Goal: Information Seeking & Learning: Understand process/instructions

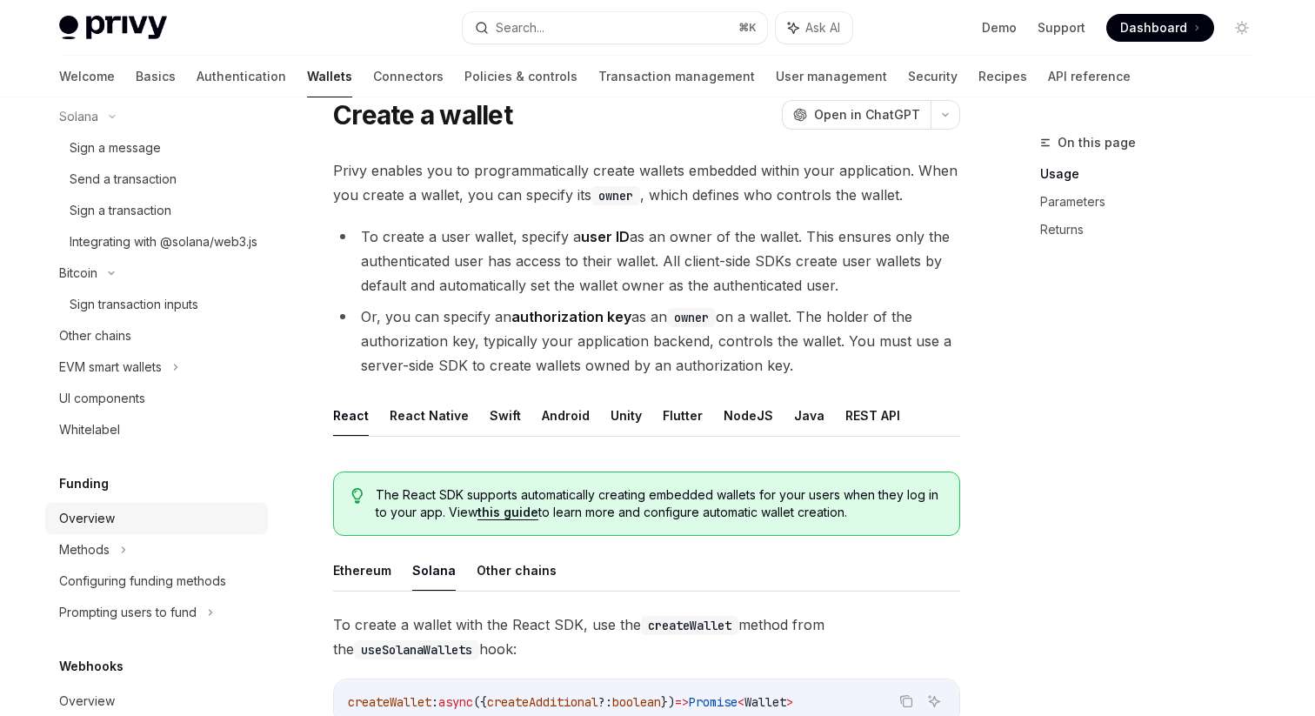
scroll to position [548, 0]
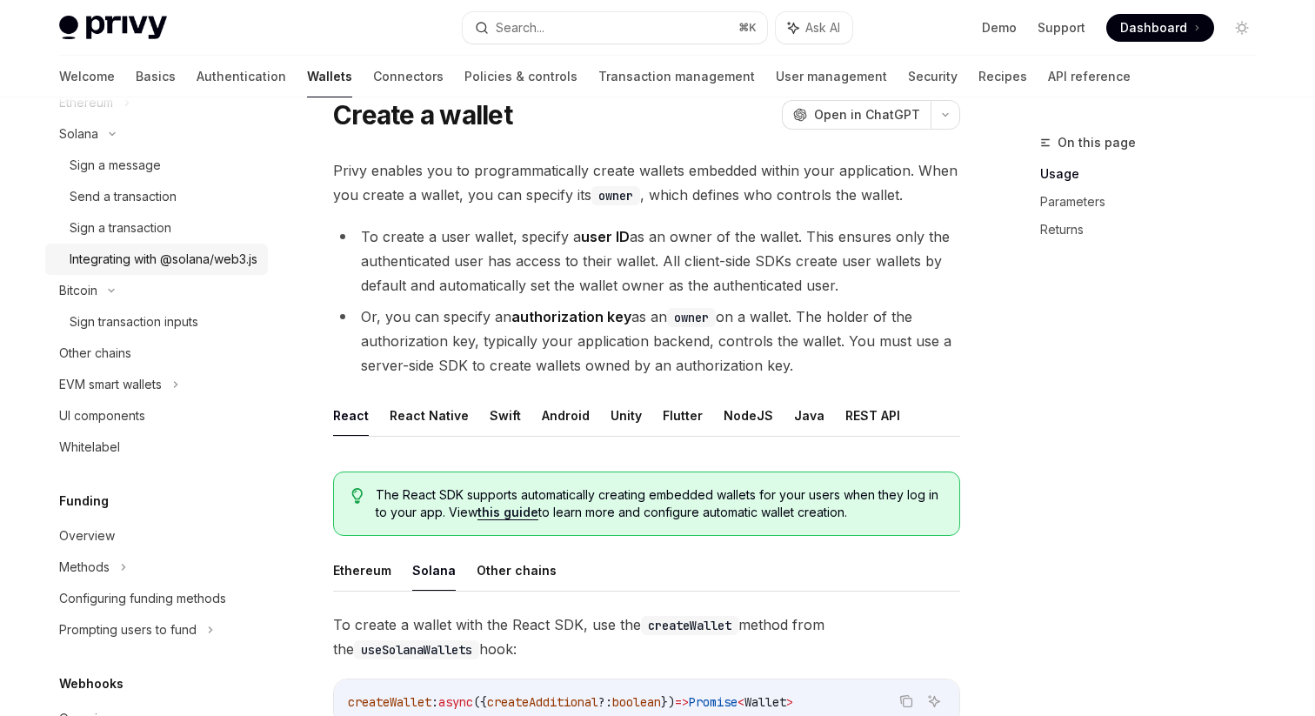
click at [167, 253] on div "Integrating with @solana/web3.js" at bounding box center [164, 259] width 188 height 21
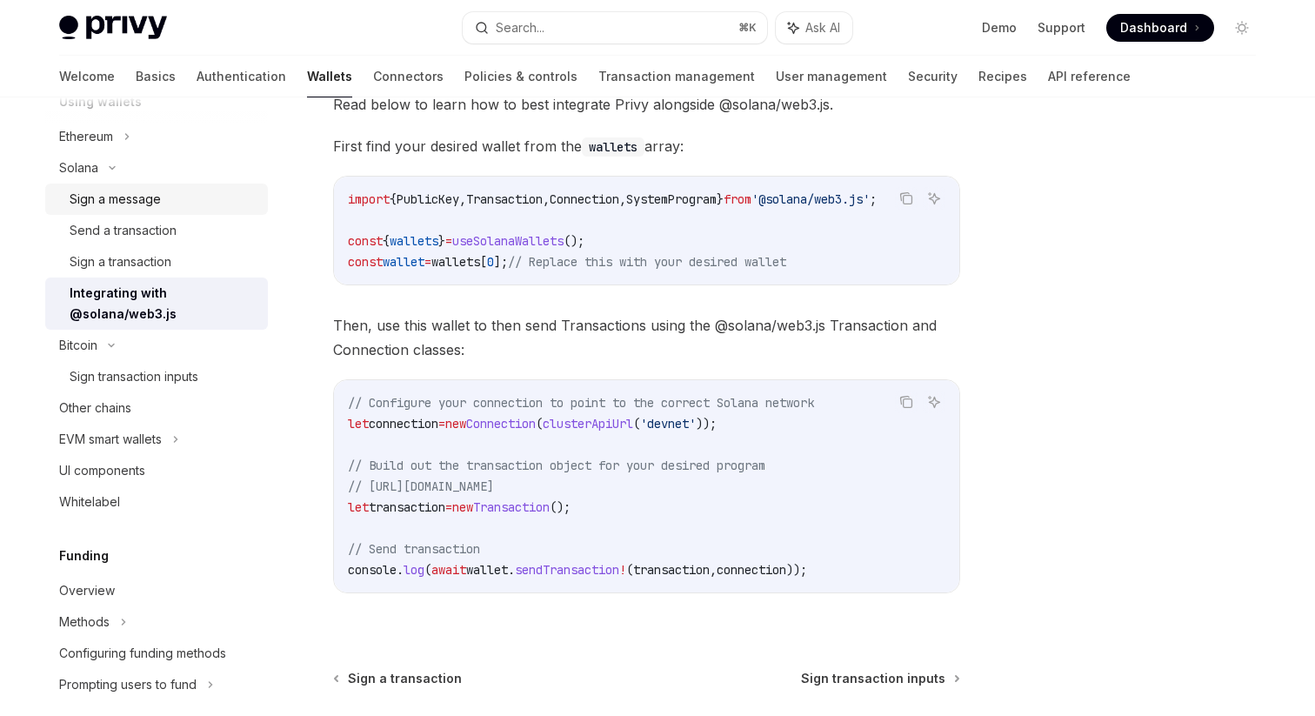
scroll to position [502, 0]
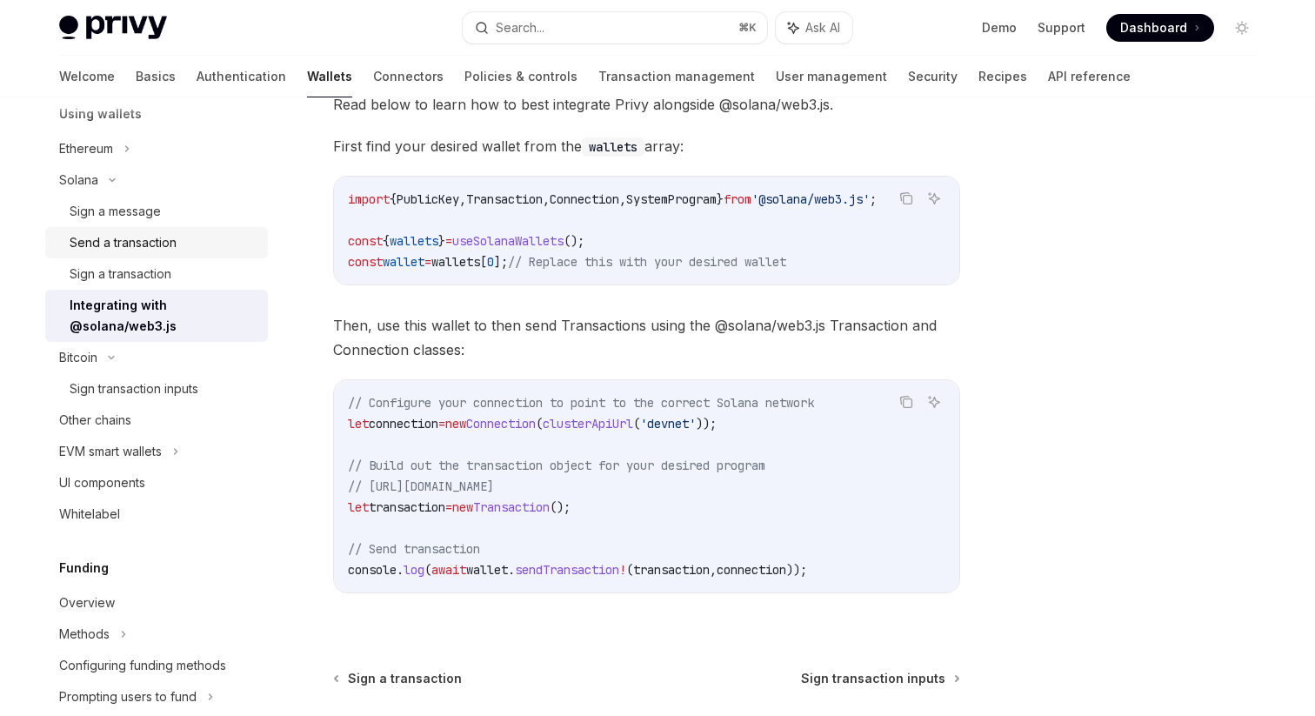
click at [152, 241] on div "Send a transaction" at bounding box center [123, 242] width 107 height 21
type textarea "*"
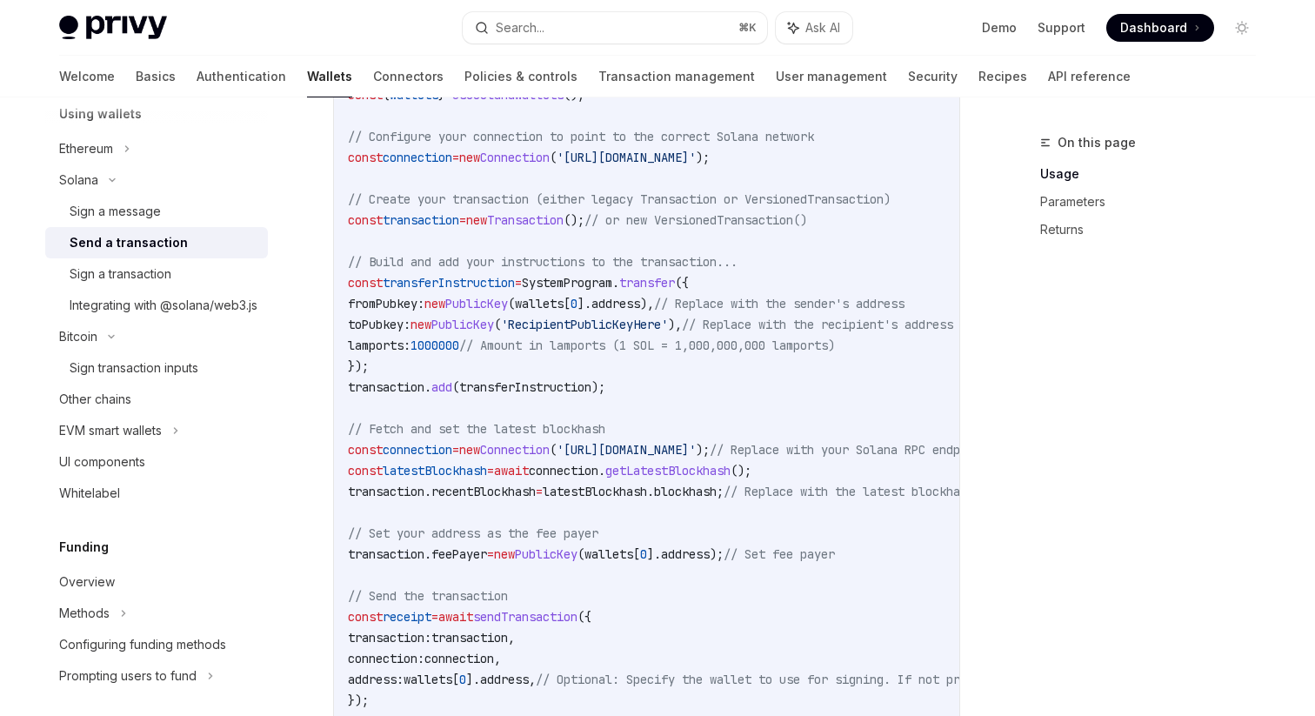
scroll to position [804, 0]
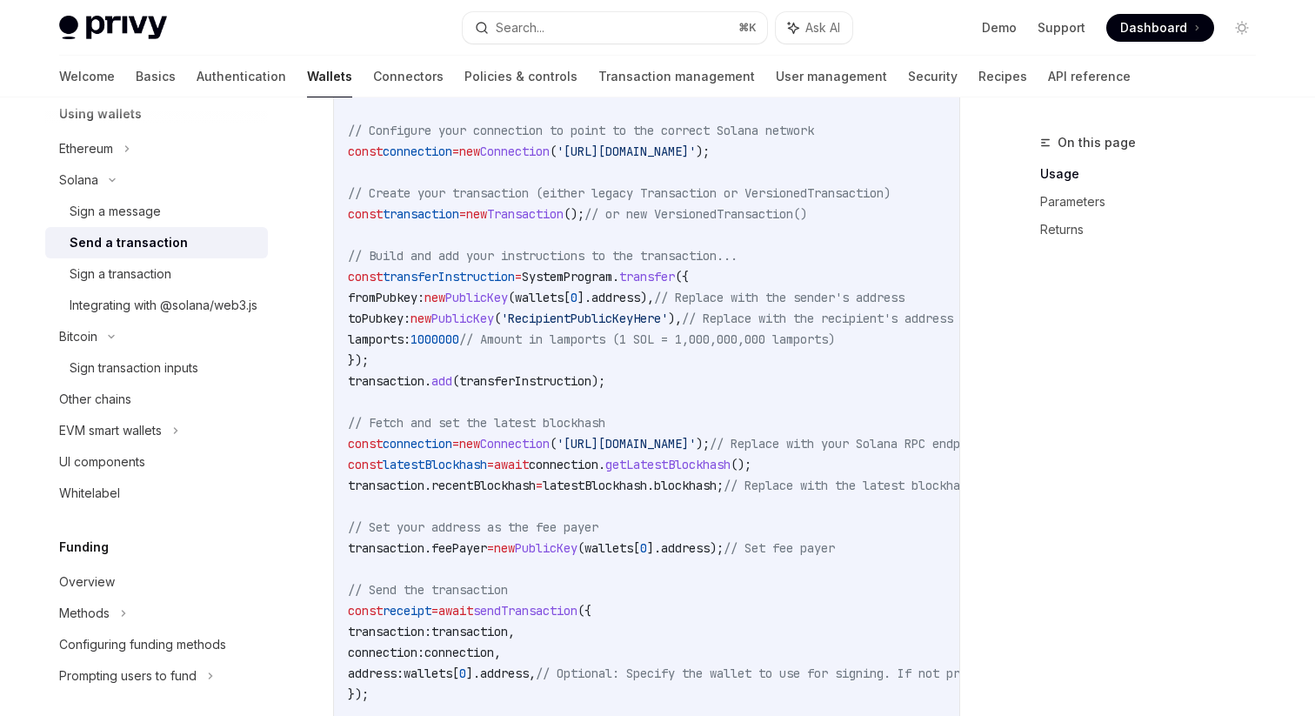
click at [577, 458] on span "connection" at bounding box center [564, 465] width 70 height 16
copy code "const latestBlockhash = await connection . getLatestBlockhash ();"
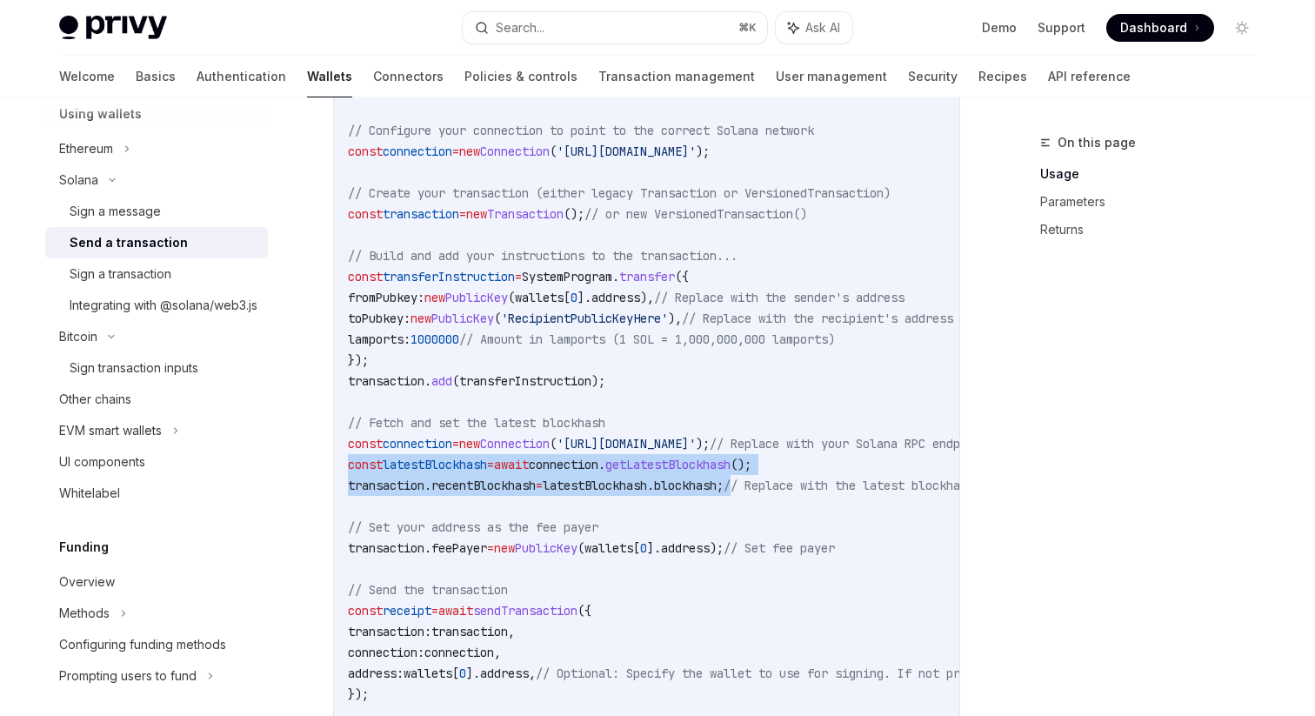
drag, startPoint x: 769, startPoint y: 487, endPoint x: 316, endPoint y: 457, distance: 454.2
copy code "const latestBlockhash = await connection . getLatestBlockhash (); transaction .…"
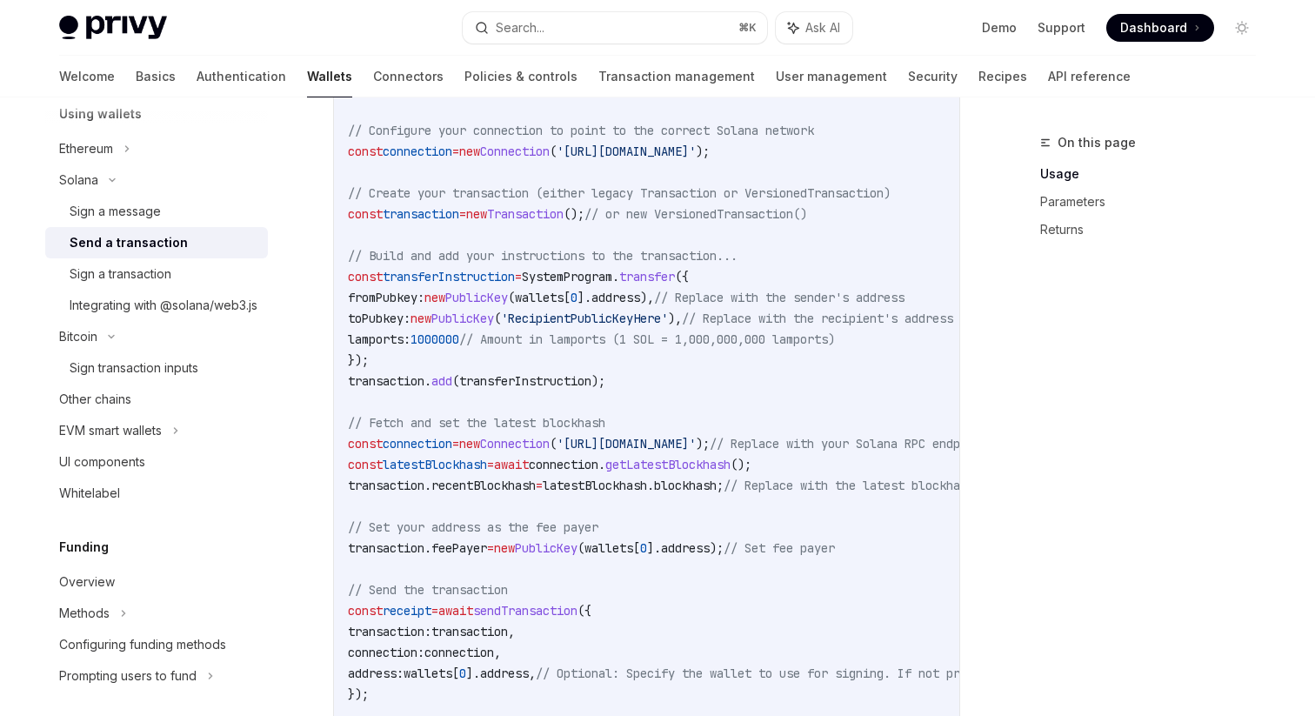
click at [453, 544] on span "feePayer" at bounding box center [459, 548] width 56 height 16
copy code "transaction . feePayer = new PublicKey ( wallets [ 0 ]. address ); // Set fee p…"
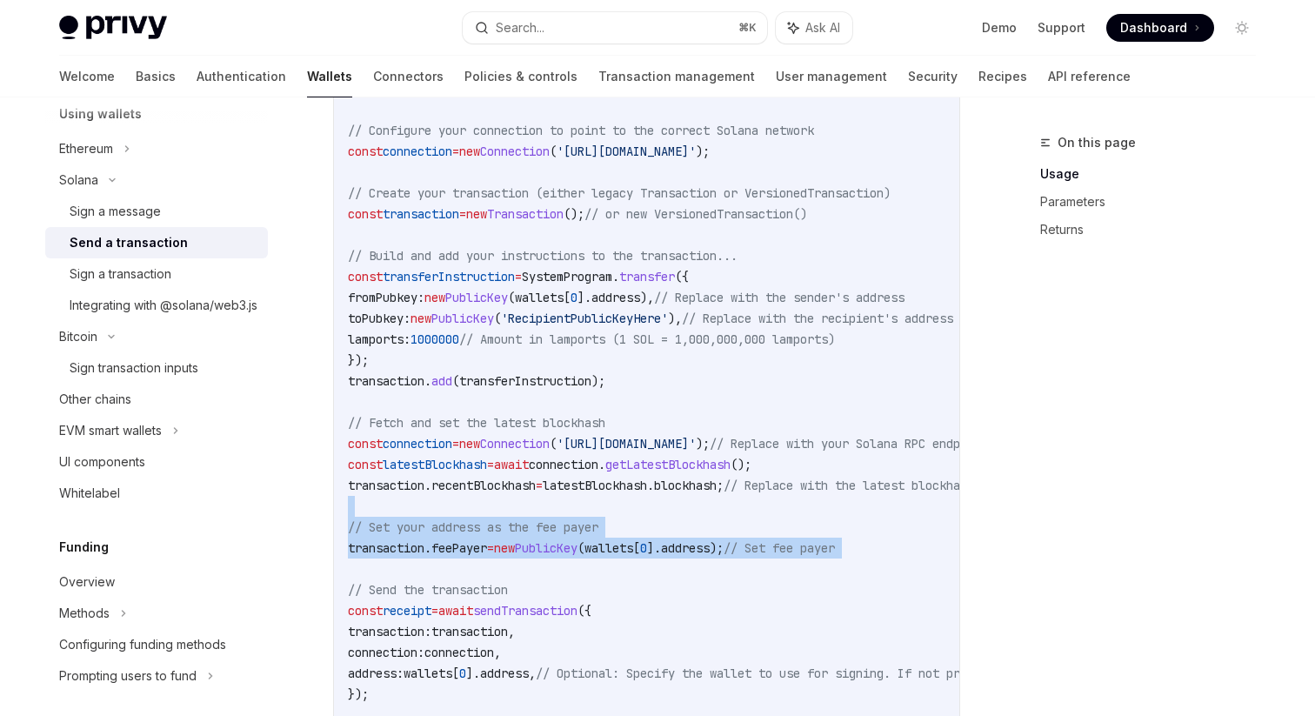
click at [449, 511] on code "import { useSendTransaction , useSolanaWallets } from '@privy-io/react-auth/sol…" at bounding box center [807, 360] width 919 height 772
copy code "// Set your address as the fee payer transaction . feePayer = new PublicKey ( w…"
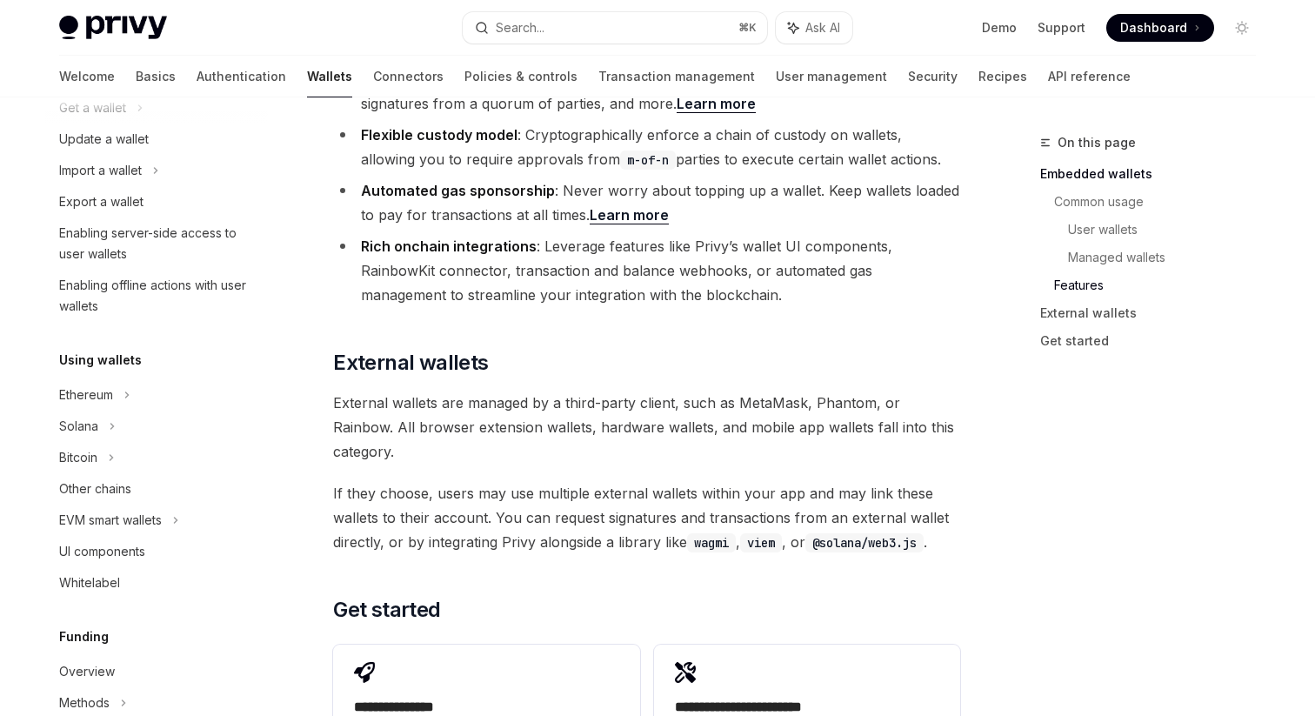
scroll to position [2491, 0]
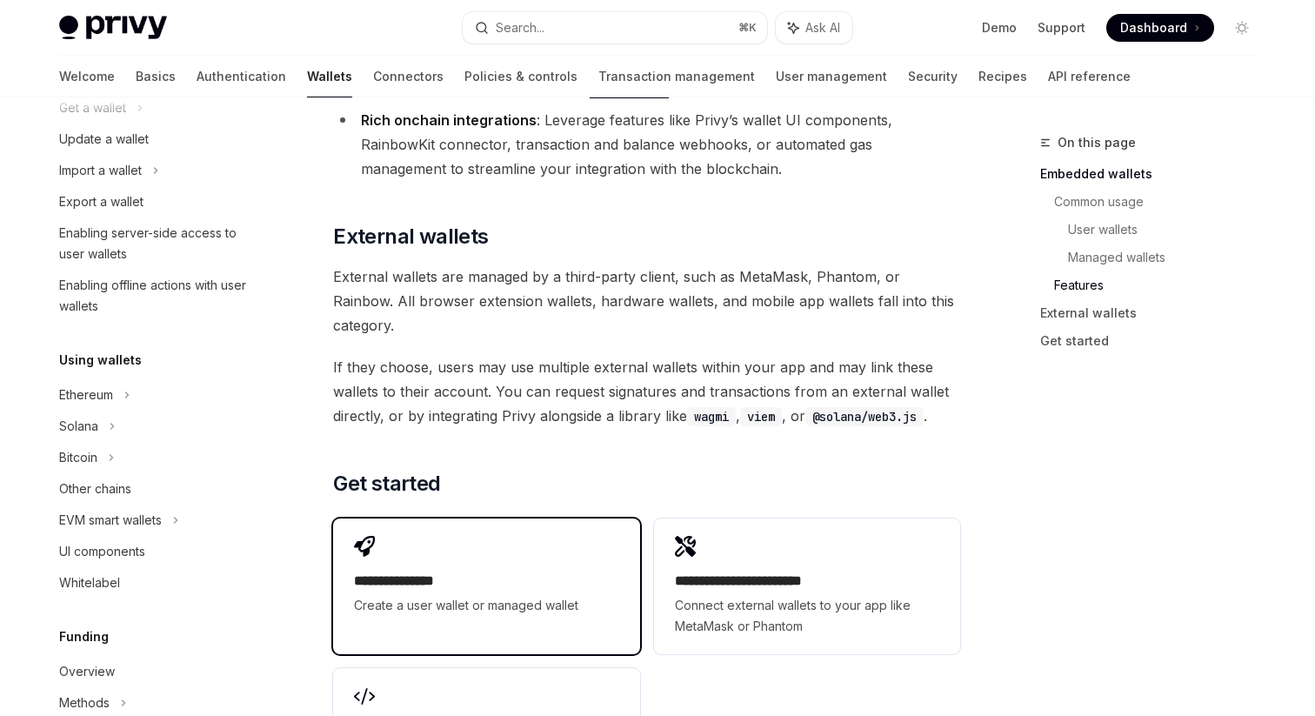
click at [411, 518] on div "**********" at bounding box center [486, 575] width 306 height 115
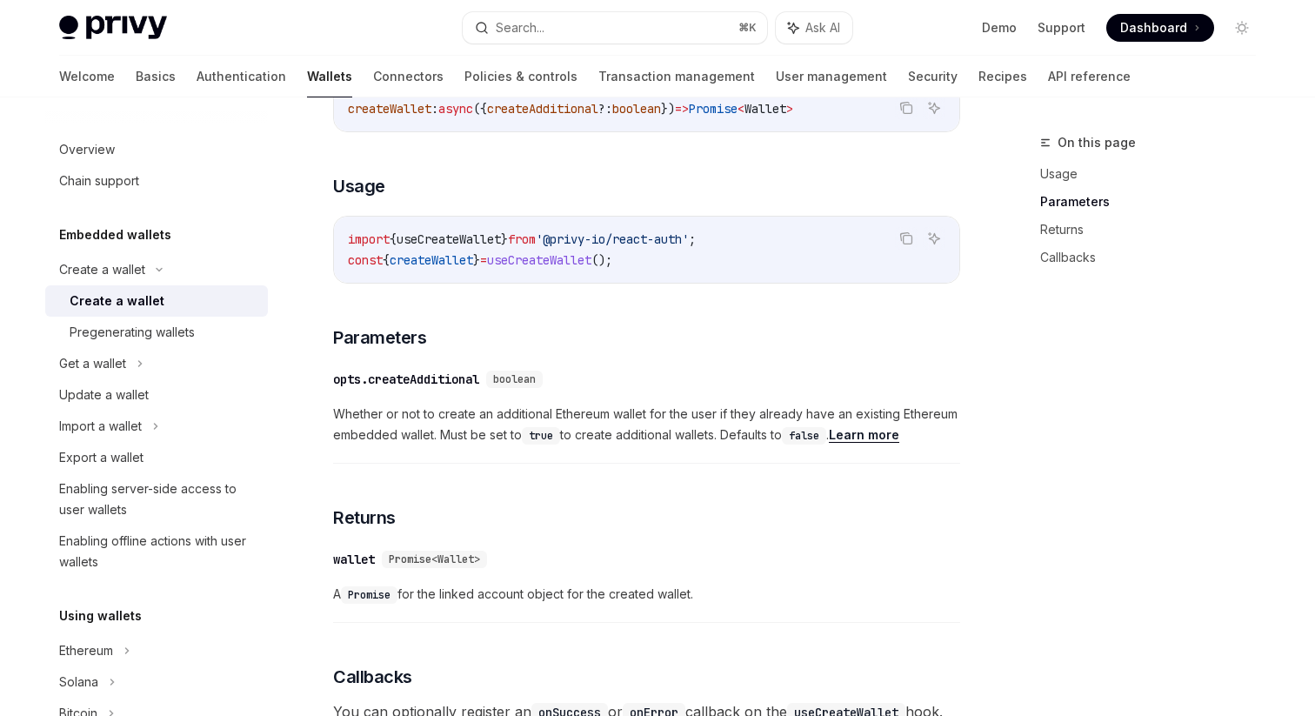
scroll to position [570, 0]
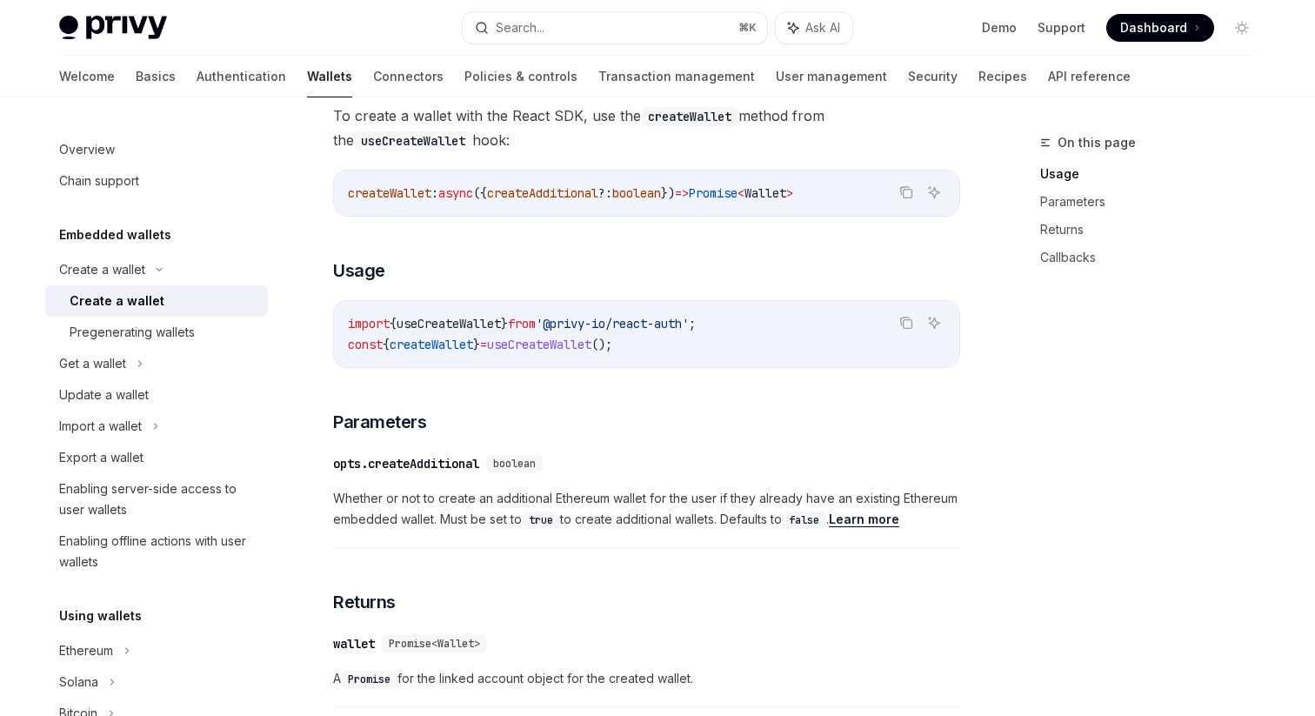
click at [418, 467] on div "opts.createAdditional" at bounding box center [406, 463] width 146 height 17
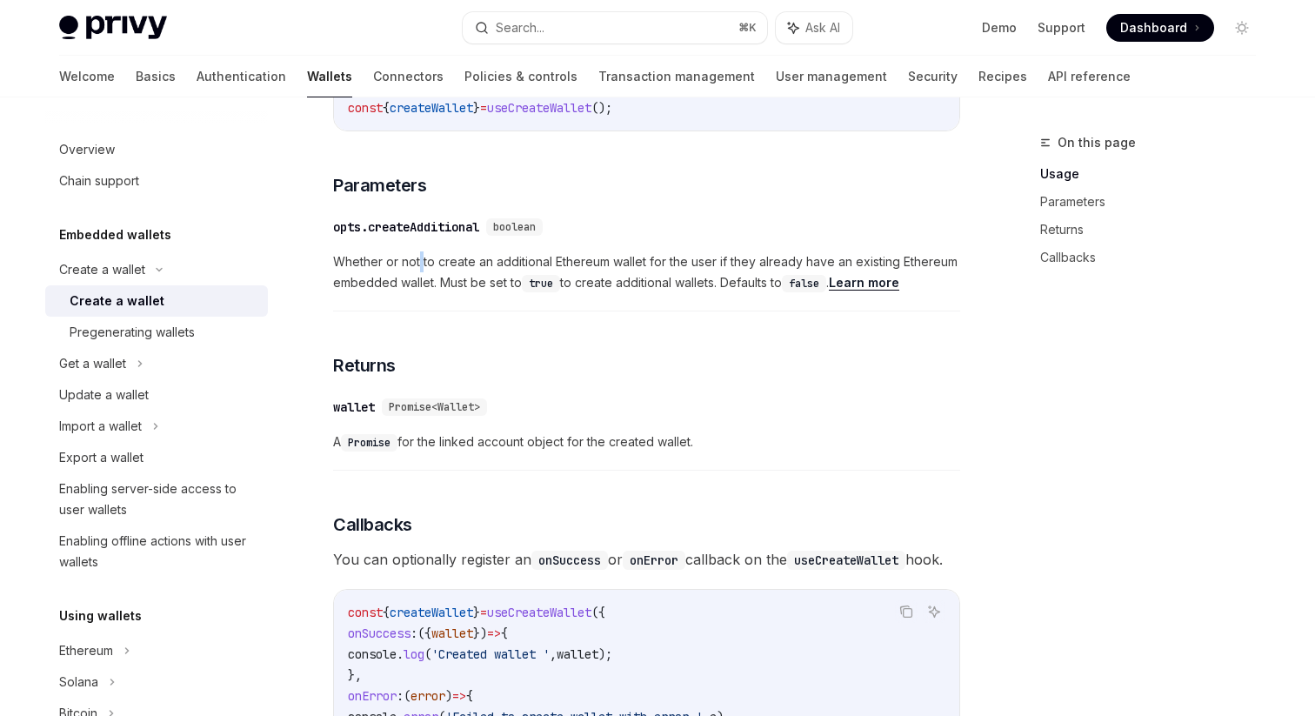
click at [418, 467] on div "To create a wallet with the React SDK, use the createWallet method from the use…" at bounding box center [646, 430] width 627 height 1126
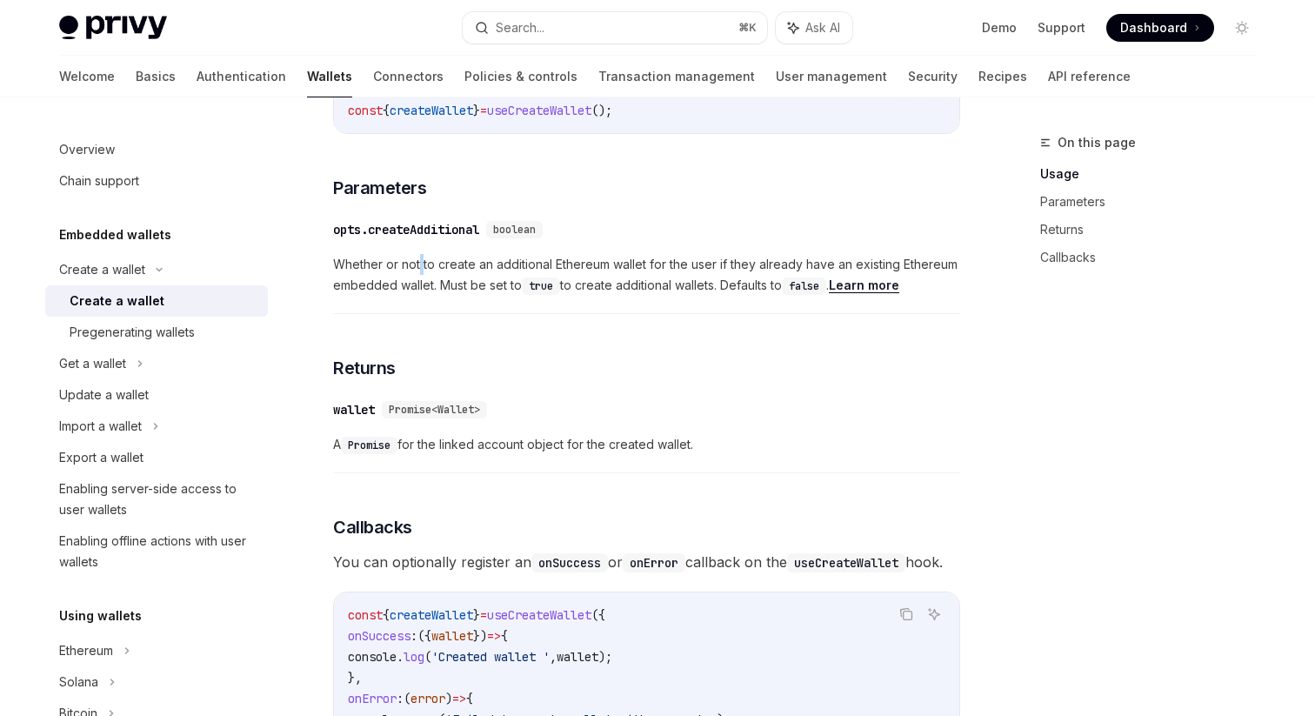
scroll to position [798, 0]
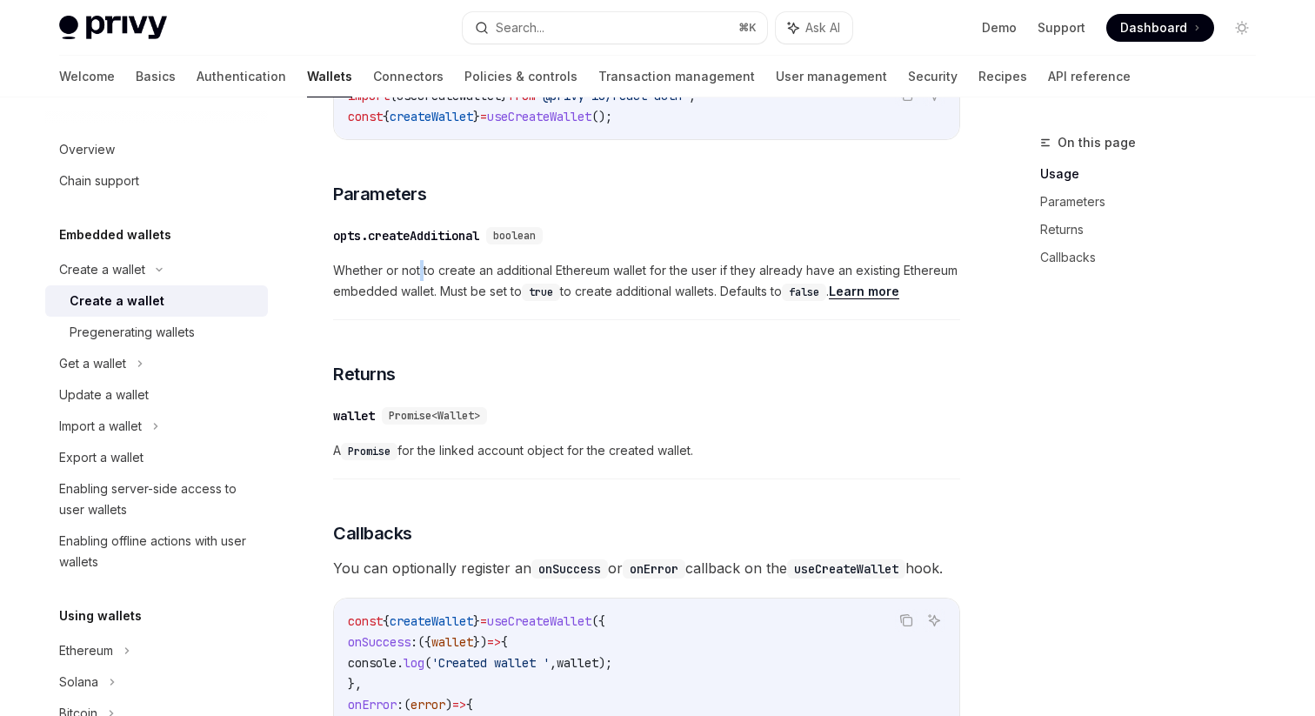
click at [873, 297] on link "Learn more" at bounding box center [864, 292] width 70 height 16
type textarea "*"
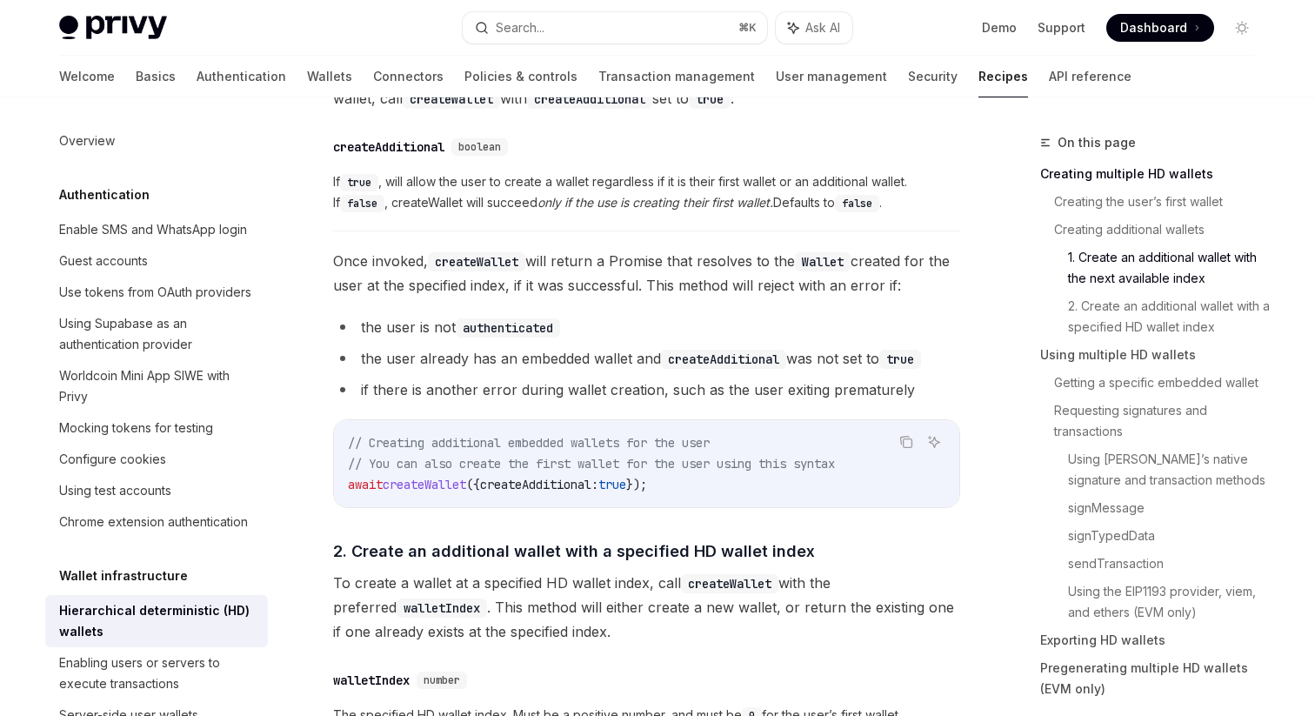
scroll to position [1171, 0]
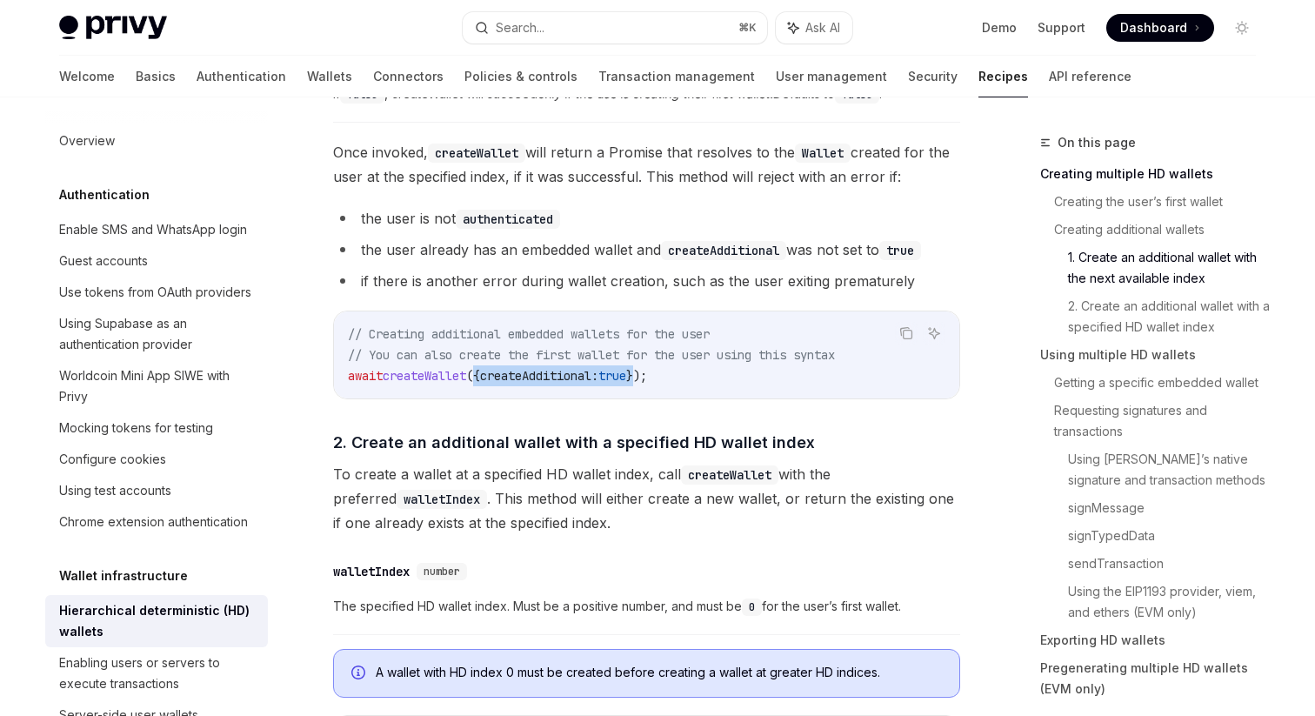
drag, startPoint x: 488, startPoint y: 371, endPoint x: 664, endPoint y: 371, distance: 175.7
click at [647, 371] on span "await createWallet ({ createAdditional: true });" at bounding box center [497, 376] width 299 height 16
copy span "{ createAdditional: true }"
